Goal: Task Accomplishment & Management: Use online tool/utility

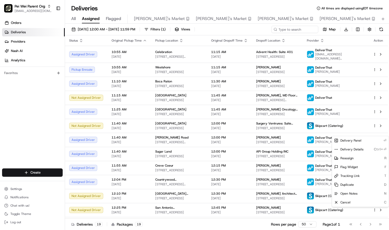
click at [250, 210] on html "Pei Wei Parent Org liz.janeway@peiwei.com Toggle Sidebar Orders Deliveries Prov…" at bounding box center [194, 115] width 389 height 230
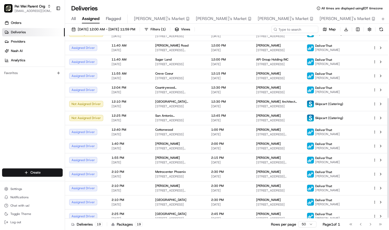
scroll to position [96, 0]
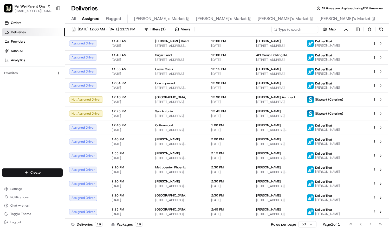
click at [374, 57] on html "Pei Wei Parent Org liz.janeway@peiwei.com Toggle Sidebar Orders Deliveries Prov…" at bounding box center [194, 115] width 389 height 230
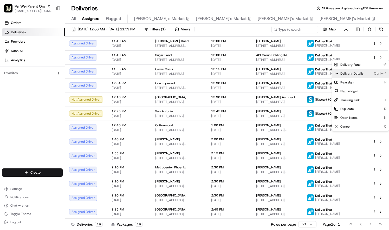
click at [362, 73] on span "Delivery Details" at bounding box center [351, 73] width 23 height 4
click at [360, 55] on html "Pei Wei Parent Org liz.janeway@peiwei.com Toggle Sidebar Orders Deliveries Prov…" at bounding box center [194, 115] width 389 height 230
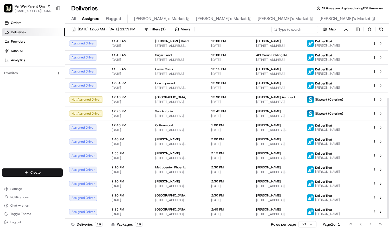
scroll to position [96, 0]
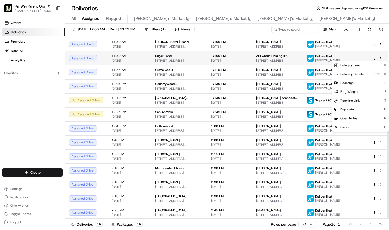
click at [373, 57] on html "Pei Wei Parent Org liz.janeway@peiwei.com Toggle Sidebar Orders Deliveries Prov…" at bounding box center [194, 115] width 389 height 230
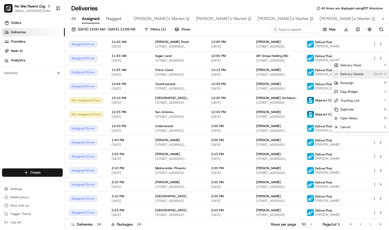
click at [361, 72] on div "Delivery Details Ctrl+⏎" at bounding box center [360, 74] width 57 height 9
click at [101, 29] on html "Pei Wei Parent Org liz.janeway@peiwei.com Toggle Sidebar Orders Deliveries Prov…" at bounding box center [194, 115] width 389 height 230
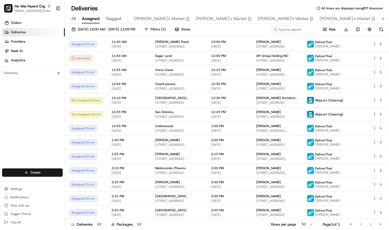
click at [101, 29] on span "08/20/2025 12:00 AM - 08/20/2025 11:59 PM" at bounding box center [106, 29] width 57 height 5
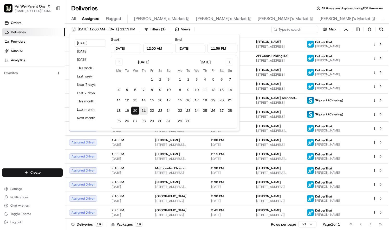
click at [142, 110] on button "21" at bounding box center [143, 111] width 8 height 8
type input "Aug 21, 2025"
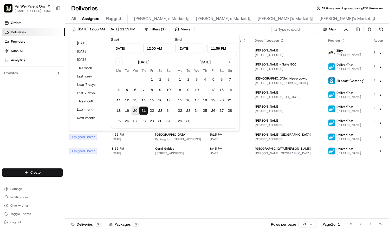
click at [185, 193] on div "Status Original Pickup Time Pickup Location Original Dropoff Time Dropoff Locat…" at bounding box center [226, 126] width 323 height 183
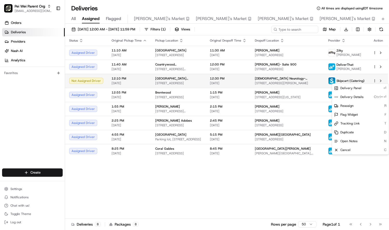
click at [376, 80] on html "Pei Wei Parent Org liz.janeway@peiwei.com Toggle Sidebar Orders Deliveries Prov…" at bounding box center [194, 115] width 389 height 230
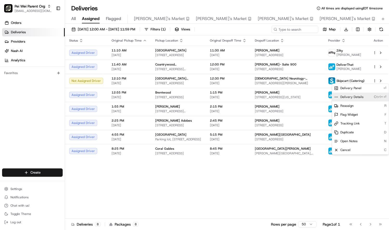
click at [359, 96] on span "Delivery Details" at bounding box center [351, 97] width 23 height 4
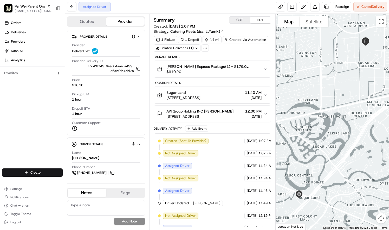
click at [240, 19] on button "CDT" at bounding box center [239, 20] width 21 height 7
click at [372, 7] on span "Cancel Delivery" at bounding box center [372, 6] width 23 height 5
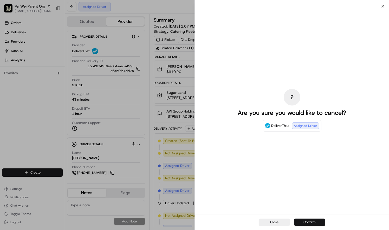
click at [314, 221] on button "Confirm" at bounding box center [309, 222] width 31 height 7
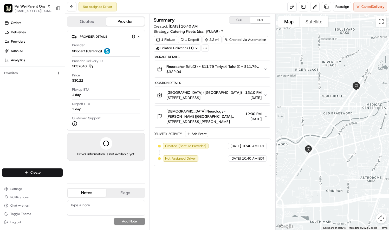
click at [267, 65] on button "Firecracker Tofu(3) - $11.79 Teriyaki Tofu(2) - $11.79 Orange Chicken(5) - $11.…" at bounding box center [212, 69] width 117 height 17
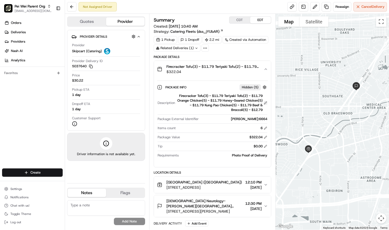
click at [265, 101] on button at bounding box center [266, 103] width 4 height 4
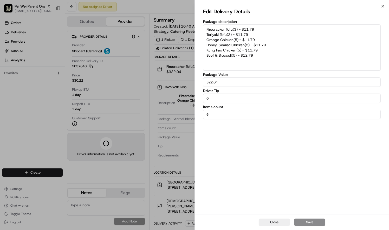
click at [259, 55] on textarea "Firecracker Tofu(3) - $11.79 Teriyaki Tofu(2) - $11.79 Orange Chicken(5) - $11.…" at bounding box center [291, 47] width 177 height 46
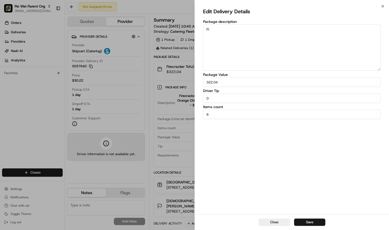
type textarea "F"
paste textarea "(832) 473-4002"
click at [307, 223] on button "Save" at bounding box center [309, 222] width 31 height 7
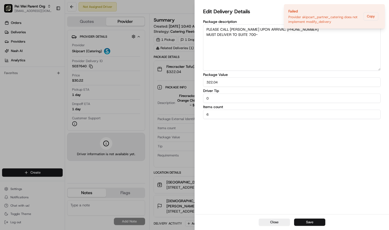
click at [307, 223] on button "Save" at bounding box center [309, 222] width 31 height 7
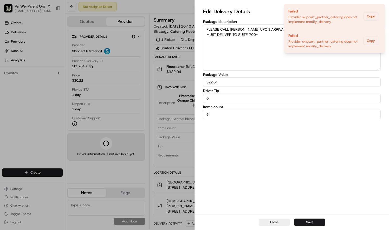
click at [266, 33] on textarea "PLEASE CALL LEE UPON ARRIVAL: (832) 473-4002 MUST DELIVER TO SUITE 700-" at bounding box center [291, 47] width 177 height 46
click at [273, 28] on textarea "PLEASE CALL LEE UPON ARRIVAL: (832) 473-4002 MUST DELIVER TO SUITE 700" at bounding box center [291, 47] width 177 height 46
click at [265, 29] on textarea "PLEASE CALL LEE UPON ARRIVAL: (832 473-4002 MUST DELIVER TO SUITE 700" at bounding box center [291, 47] width 177 height 46
type textarea "PLEASE CALL LEE UPON ARRIVAL 832 473-4002 MUST DELIVER TO SUITE 700"
click at [315, 222] on button "Save" at bounding box center [309, 222] width 31 height 7
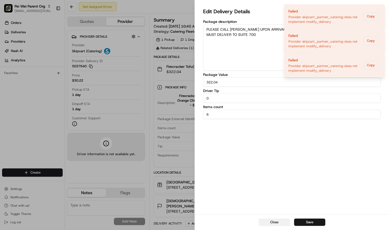
click at [278, 221] on button "Close" at bounding box center [274, 222] width 31 height 7
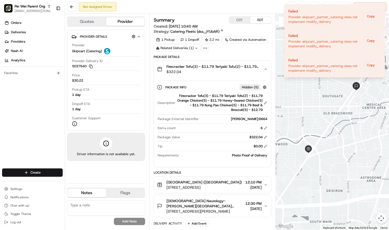
click at [95, 208] on textarea at bounding box center [106, 208] width 78 height 16
paste textarea "(832) 473-4002"
type textarea "CALL THE CUSOMTER UPON ARRIVAL (832) 473-4002"
click at [125, 221] on button "Add Note" at bounding box center [129, 221] width 31 height 7
